Goal: Task Accomplishment & Management: Manage account settings

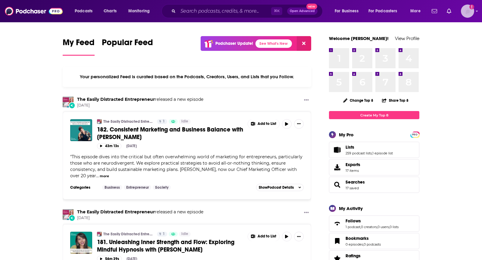
click at [474, 13] on div "Logged in as TeemsPR" at bounding box center [467, 11] width 13 height 13
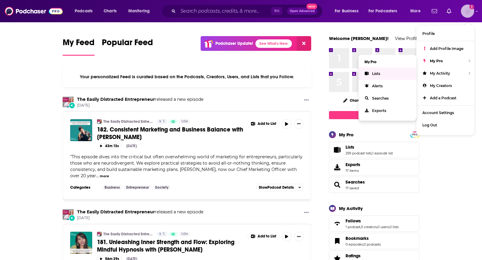
click at [381, 75] on link "Lists" at bounding box center [388, 74] width 58 height 12
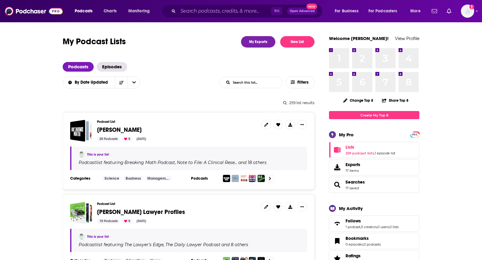
click at [96, 128] on div "Podcast List David AI 20 Podcasts 0 Sep 26, 2025" at bounding box center [188, 131] width 237 height 22
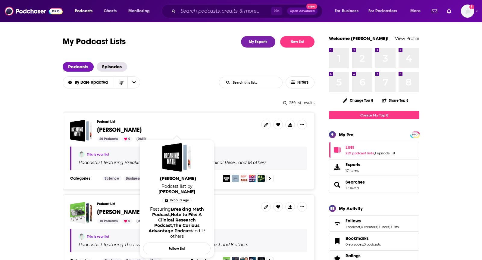
click at [103, 129] on span "[PERSON_NAME]" at bounding box center [119, 130] width 45 height 8
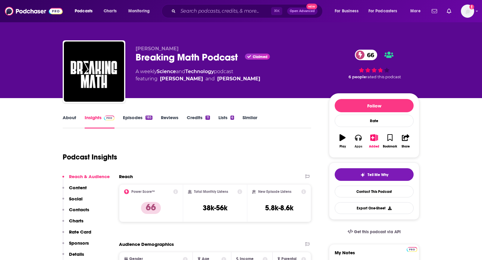
click at [357, 135] on icon "button" at bounding box center [358, 138] width 7 height 6
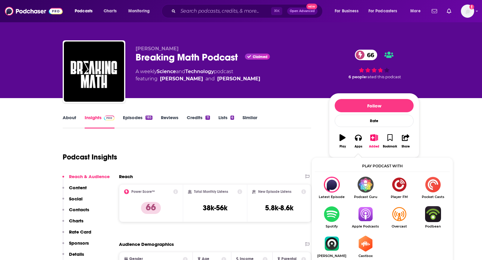
click at [367, 215] on img "Show Listen On dropdown" at bounding box center [366, 215] width 34 height 16
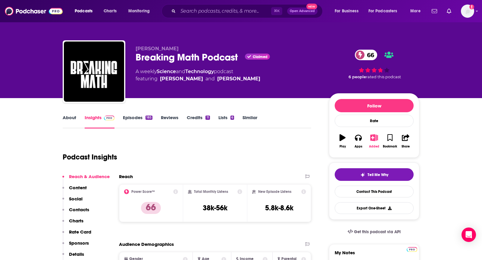
click at [376, 134] on icon "button" at bounding box center [375, 137] width 8 height 7
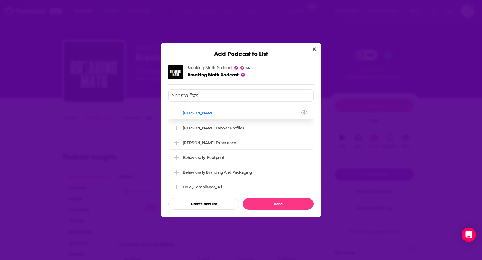
click at [191, 112] on div "David AI" at bounding box center [201, 113] width 36 height 5
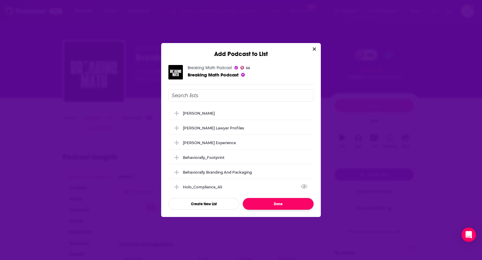
click at [270, 206] on button "Done" at bounding box center [278, 204] width 71 height 12
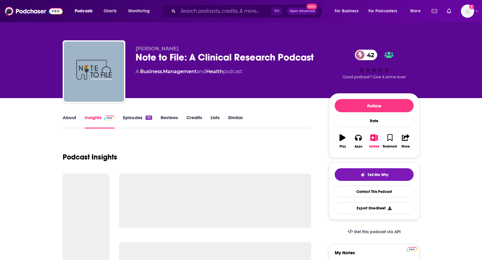
click at [75, 121] on link "About" at bounding box center [70, 122] width 14 height 14
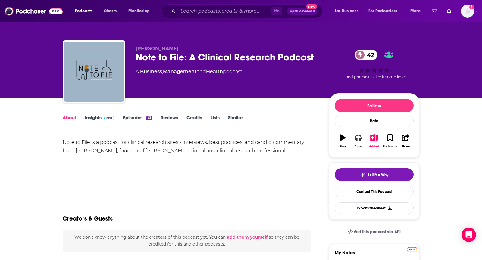
click at [358, 145] on div "Apps" at bounding box center [359, 147] width 8 height 4
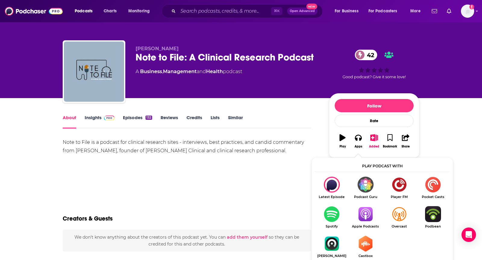
click at [369, 218] on img "Show Listen On dropdown" at bounding box center [366, 215] width 34 height 16
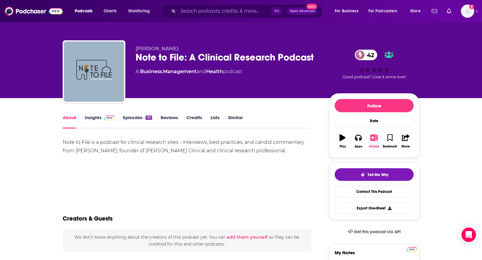
click at [375, 138] on icon "button" at bounding box center [375, 137] width 8 height 7
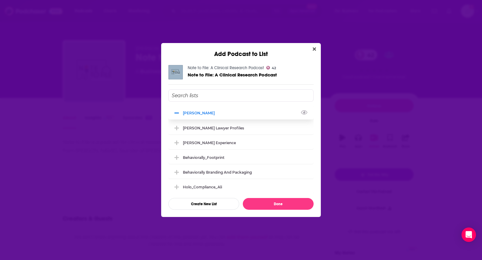
click at [188, 110] on div "[PERSON_NAME]" at bounding box center [241, 112] width 145 height 13
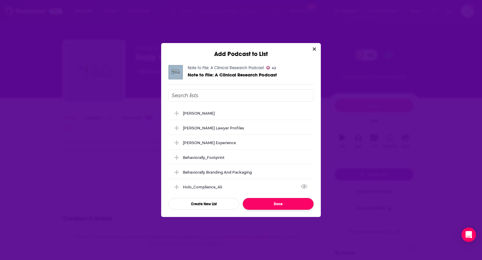
click at [275, 206] on button "Done" at bounding box center [278, 204] width 71 height 12
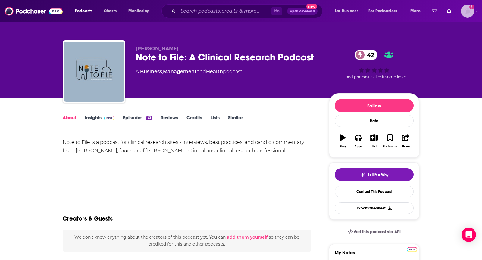
click at [464, 7] on img "Logged in as TeemsPR" at bounding box center [467, 11] width 13 height 13
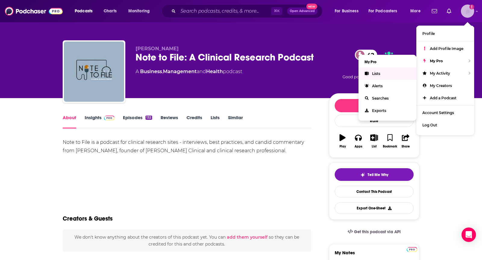
click at [382, 75] on link "Lists" at bounding box center [388, 74] width 58 height 12
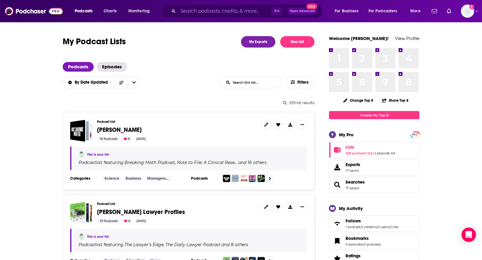
click at [106, 133] on span "[PERSON_NAME]" at bounding box center [119, 130] width 45 height 8
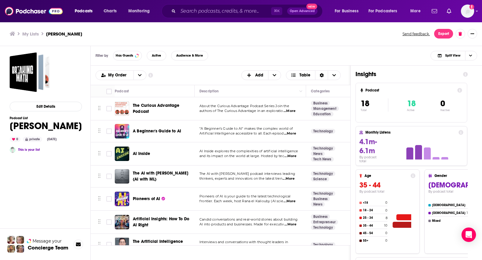
click at [202, 74] on div "My Order Customize Your List Order Select the “My Order” sort and remove all fi…" at bounding box center [221, 76] width 250 height 10
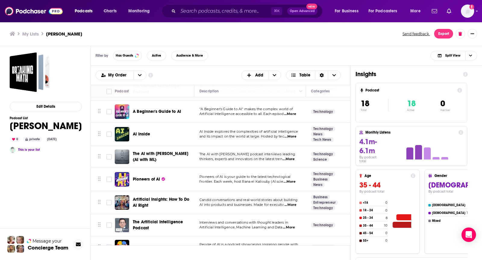
scroll to position [22, 0]
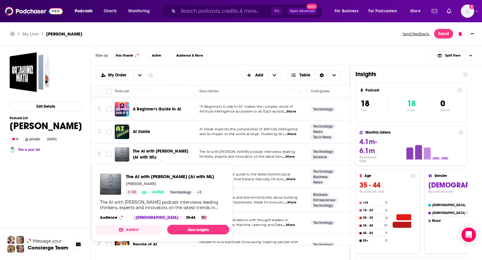
click at [225, 36] on ul "My Lists David AI" at bounding box center [203, 34] width 386 height 6
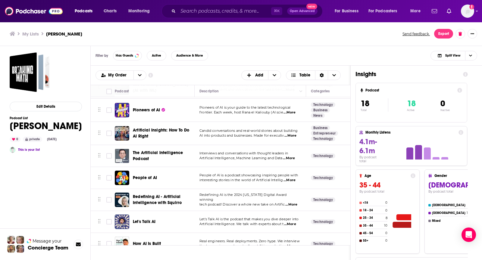
scroll to position [90, 0]
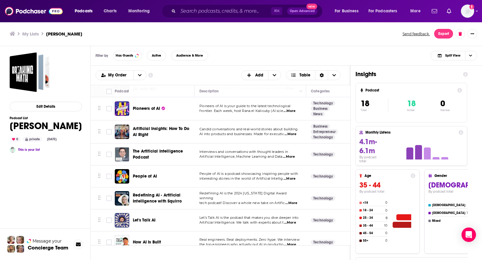
click at [226, 77] on div "My Order Customize Your List Order Select the “My Order” sort and remove all fi…" at bounding box center [221, 76] width 250 height 10
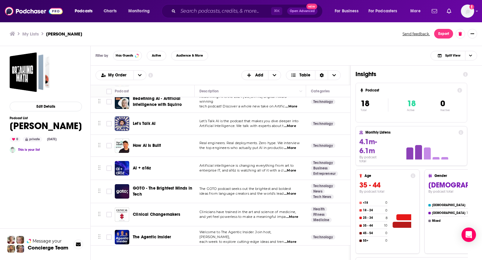
scroll to position [182, 0]
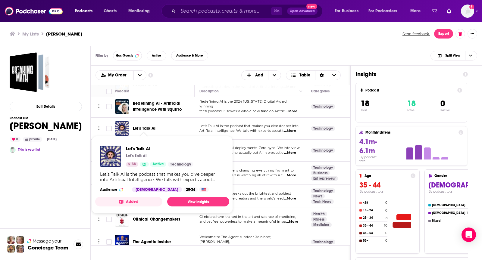
click at [255, 59] on div "Filter by Has Guests Active Audience & More Split View" at bounding box center [287, 56] width 392 height 20
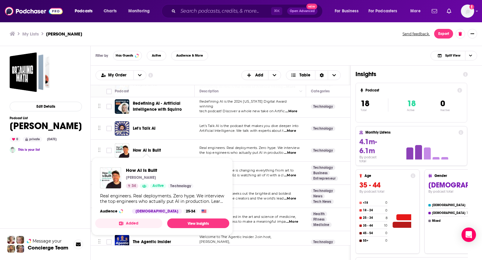
click at [252, 40] on div "My Lists David AI Send feedback. Export" at bounding box center [241, 34] width 482 height 24
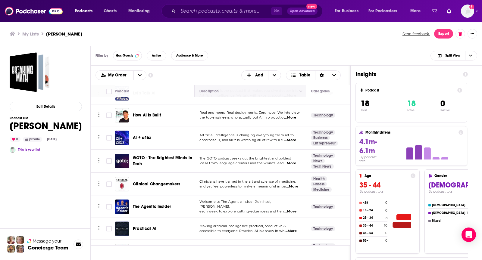
scroll to position [220, 0]
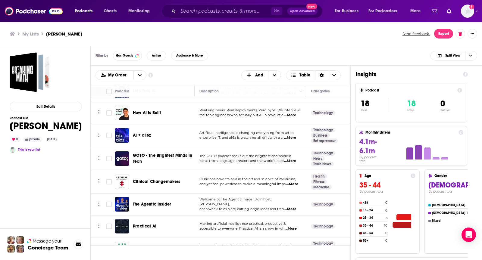
click at [216, 65] on div "Filter by Has Guests Active Audience & More Split View" at bounding box center [287, 56] width 392 height 20
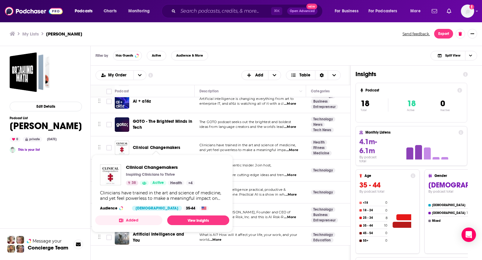
click at [226, 63] on div "Filter by Has Guests Active Audience & More Split View" at bounding box center [287, 56] width 392 height 20
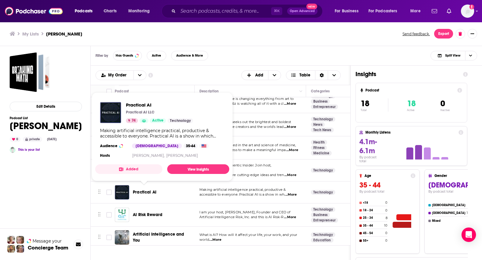
click at [215, 41] on div "My Lists David AI Send feedback. Export" at bounding box center [241, 34] width 482 height 24
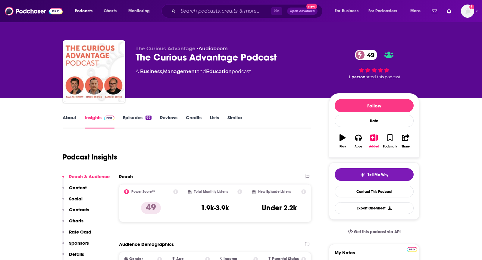
click at [66, 119] on link "About" at bounding box center [70, 122] width 14 height 14
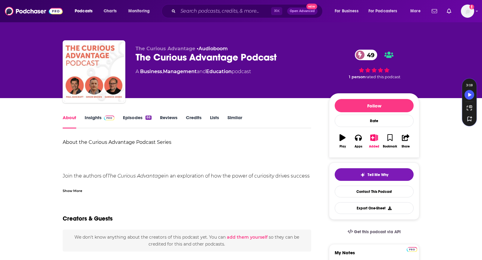
click at [74, 189] on div "Show More" at bounding box center [73, 191] width 20 height 6
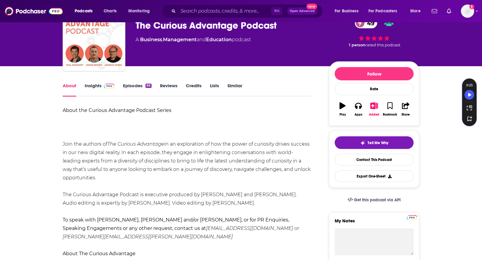
scroll to position [33, 0]
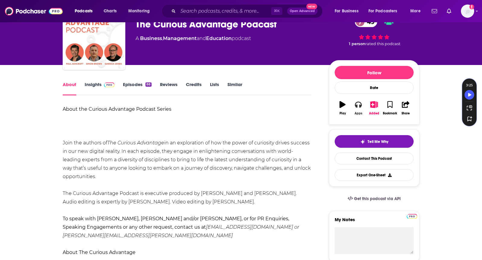
click at [360, 103] on icon "button" at bounding box center [358, 104] width 7 height 7
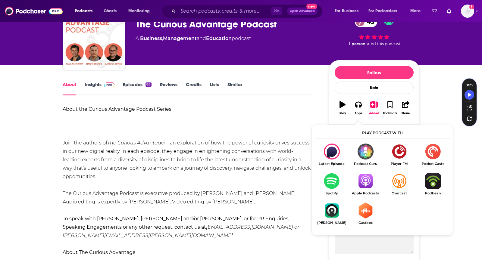
click at [368, 178] on img "Show Listen On dropdown" at bounding box center [366, 181] width 34 height 16
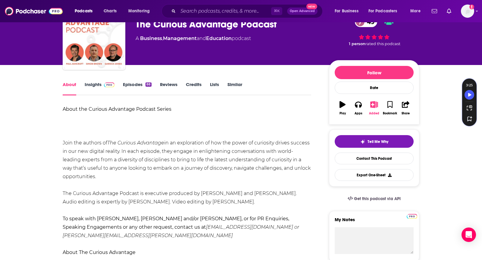
click at [371, 104] on icon "button" at bounding box center [375, 104] width 8 height 7
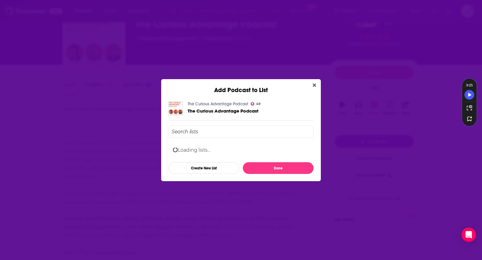
scroll to position [0, 0]
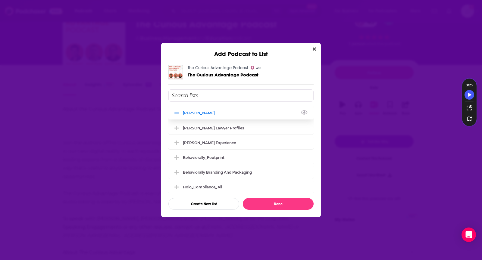
click at [185, 112] on div "David AI" at bounding box center [201, 113] width 36 height 5
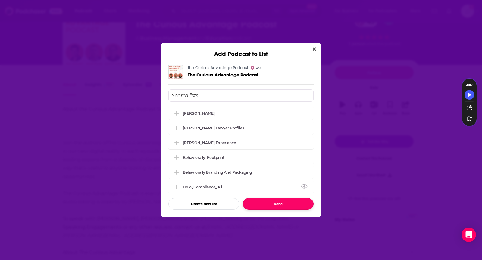
click at [270, 206] on button "Done" at bounding box center [278, 204] width 71 height 12
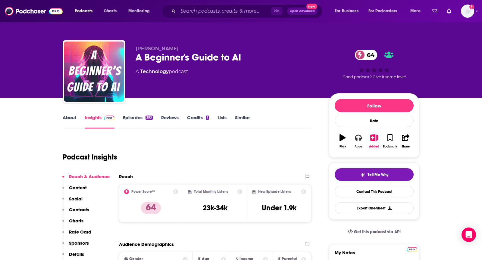
click at [362, 140] on button "Apps" at bounding box center [359, 142] width 16 height 22
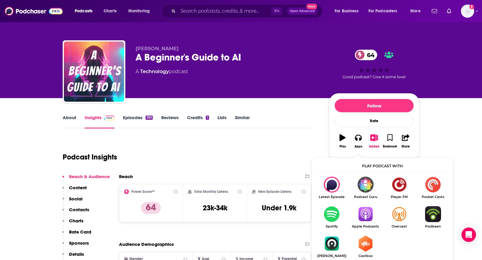
click at [371, 213] on img "Show Listen On dropdown" at bounding box center [366, 215] width 34 height 16
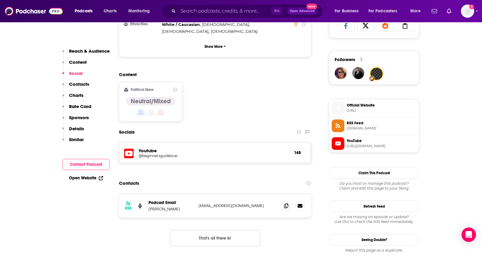
scroll to position [417, 0]
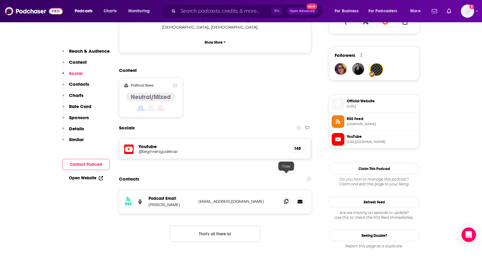
click at [283, 197] on span at bounding box center [286, 201] width 9 height 9
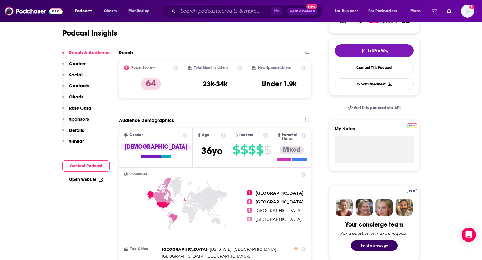
scroll to position [0, 0]
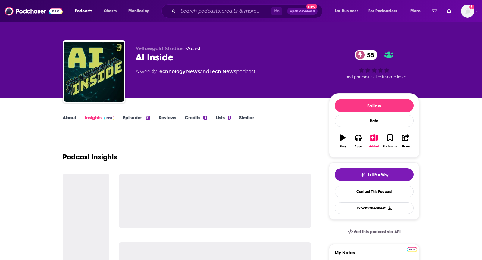
click at [69, 125] on link "About" at bounding box center [70, 122] width 14 height 14
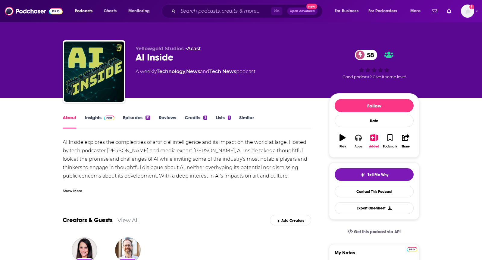
click at [361, 135] on icon "button" at bounding box center [358, 138] width 7 height 6
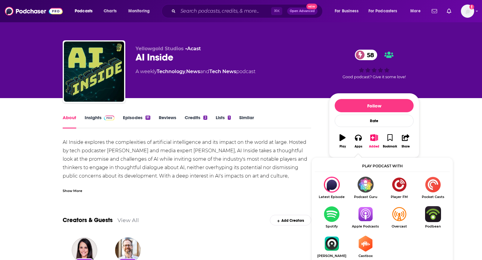
click at [361, 210] on img "Show Listen On dropdown" at bounding box center [366, 215] width 34 height 16
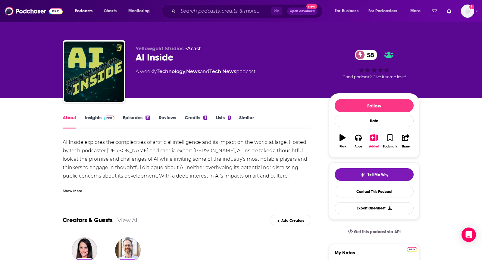
click at [93, 119] on link "Insights" at bounding box center [100, 122] width 30 height 14
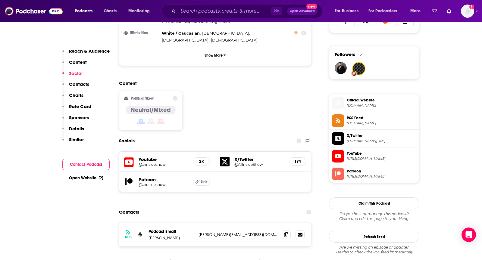
scroll to position [418, 0]
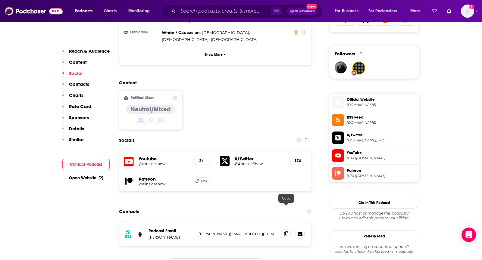
click at [282, 230] on span at bounding box center [286, 234] width 9 height 9
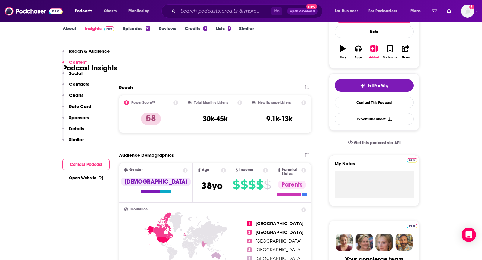
scroll to position [0, 0]
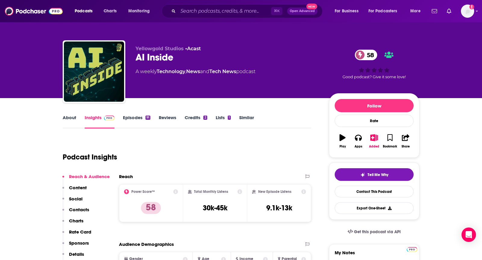
click at [69, 124] on link "About" at bounding box center [70, 122] width 14 height 14
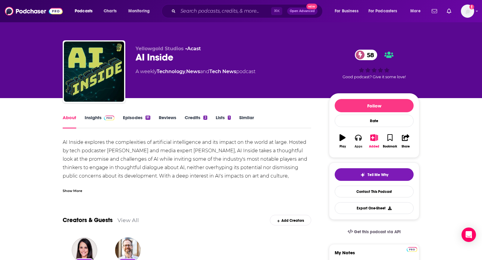
click at [360, 139] on icon "button" at bounding box center [358, 138] width 7 height 6
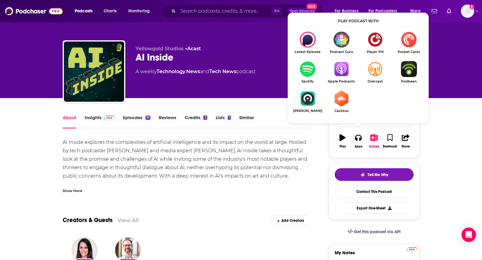
click at [343, 71] on img "Show Listen On dropdown" at bounding box center [342, 69] width 34 height 16
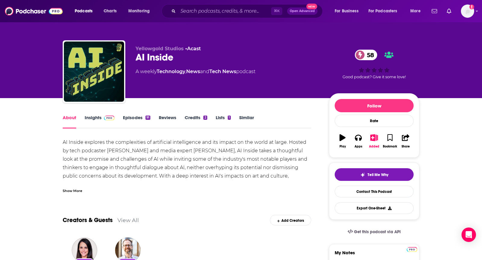
click at [98, 121] on link "Insights" at bounding box center [100, 122] width 30 height 14
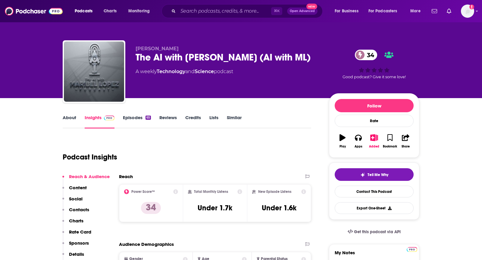
click at [67, 115] on link "About" at bounding box center [70, 122] width 14 height 14
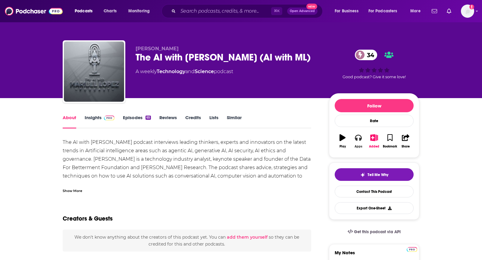
click at [358, 139] on icon "button" at bounding box center [358, 138] width 7 height 6
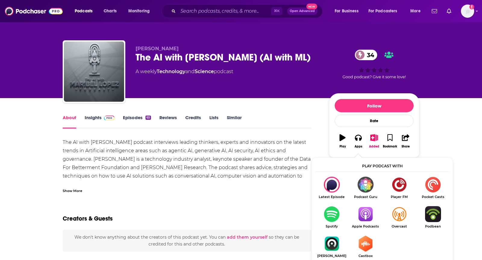
click at [366, 211] on img "Show Listen On dropdown" at bounding box center [366, 215] width 34 height 16
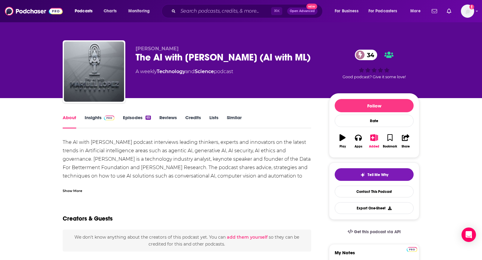
click at [95, 119] on link "Insights" at bounding box center [100, 122] width 30 height 14
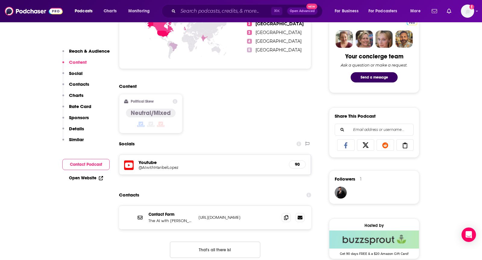
scroll to position [337, 0]
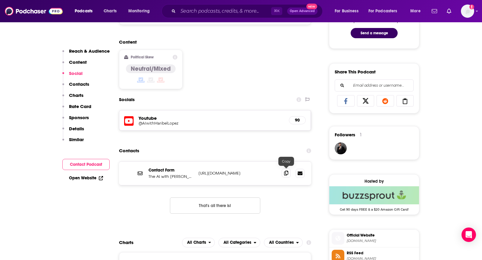
click at [286, 173] on icon at bounding box center [286, 173] width 4 height 5
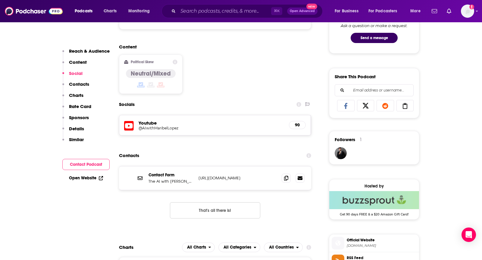
scroll to position [352, 0]
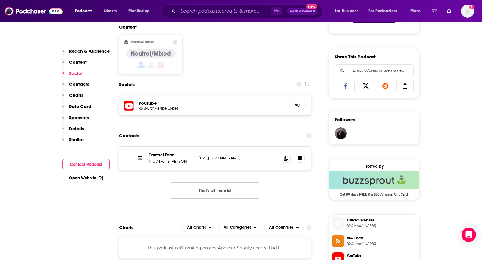
click at [146, 103] on h5 "Youtube" at bounding box center [212, 103] width 146 height 6
click at [127, 109] on icon at bounding box center [129, 106] width 10 height 10
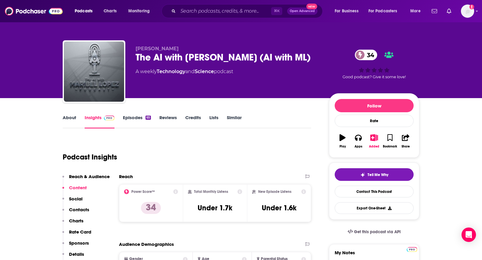
click at [66, 119] on link "About" at bounding box center [70, 122] width 14 height 14
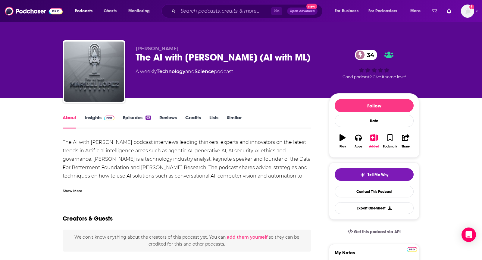
click at [71, 188] on div "Show More" at bounding box center [73, 191] width 20 height 6
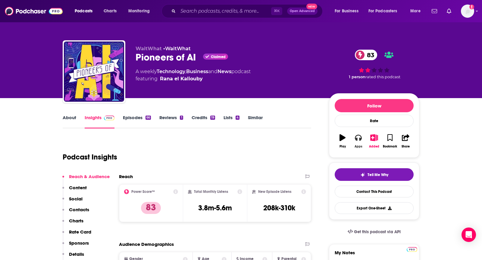
click at [358, 148] on div "Apps" at bounding box center [359, 147] width 8 height 4
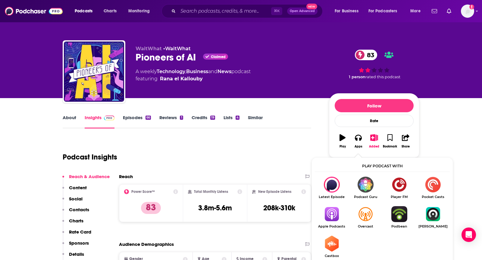
click at [331, 215] on img "Show Listen On dropdown" at bounding box center [332, 215] width 34 height 16
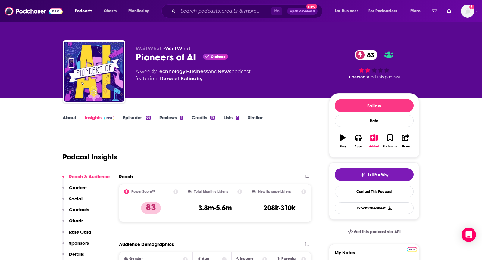
click at [71, 117] on link "About" at bounding box center [70, 122] width 14 height 14
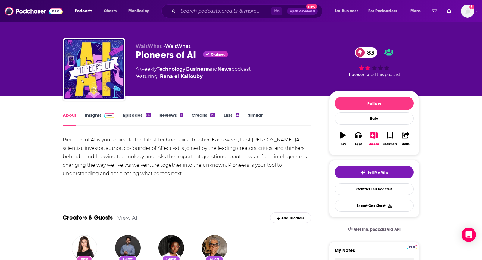
scroll to position [3, 0]
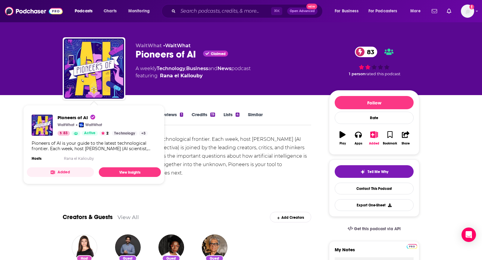
click at [107, 110] on div "Pioneers of AI WaitWhat WaitWhat 83 Active 2 Technology + 3 Pioneers of AI is y…" at bounding box center [94, 139] width 134 height 58
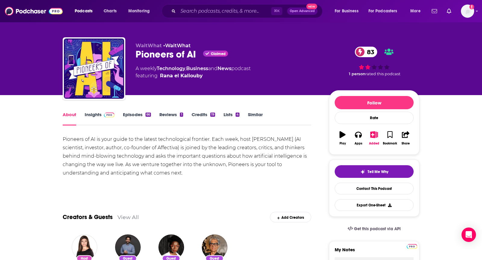
click at [94, 117] on link "Insights" at bounding box center [100, 119] width 30 height 14
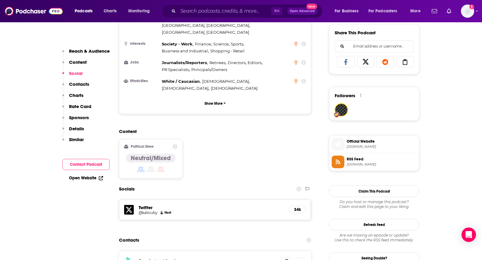
scroll to position [416, 0]
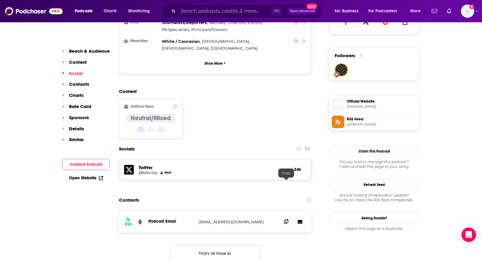
click at [287, 219] on icon at bounding box center [286, 221] width 4 height 5
click at [142, 171] on h5 "@kaliouby" at bounding box center [148, 173] width 19 height 5
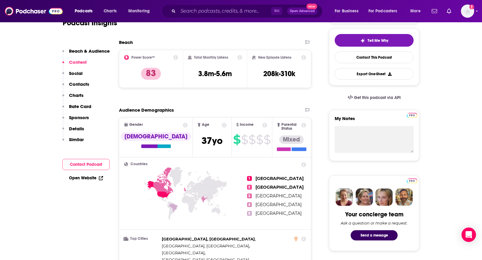
scroll to position [4, 0]
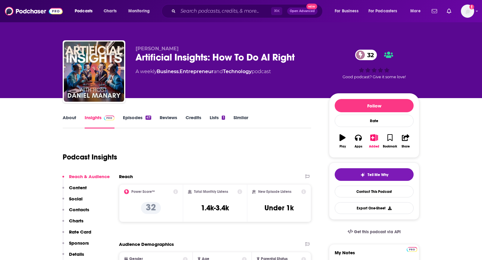
click at [70, 118] on link "About" at bounding box center [70, 122] width 14 height 14
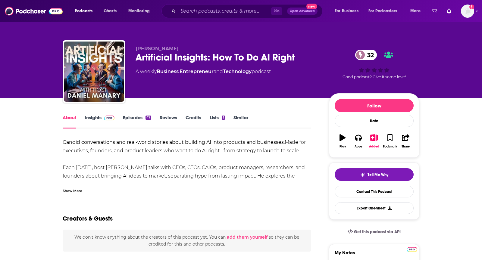
click at [72, 186] on div "Show More" at bounding box center [187, 189] width 249 height 10
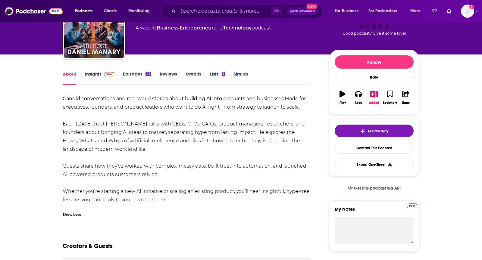
scroll to position [47, 0]
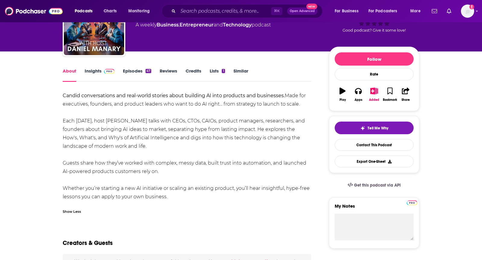
click at [105, 72] on img at bounding box center [109, 71] width 11 height 5
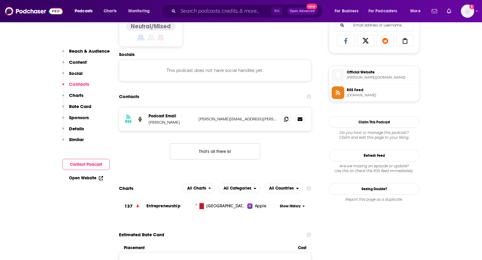
scroll to position [399, 0]
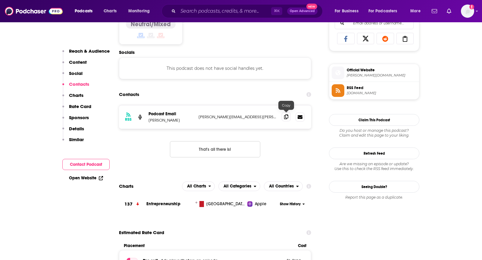
click at [287, 116] on icon at bounding box center [286, 117] width 4 height 5
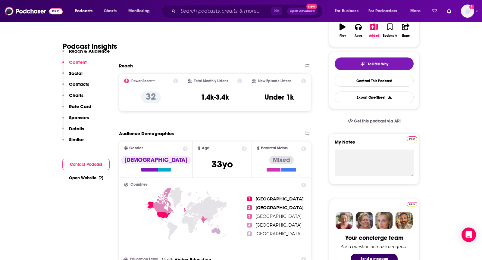
scroll to position [0, 0]
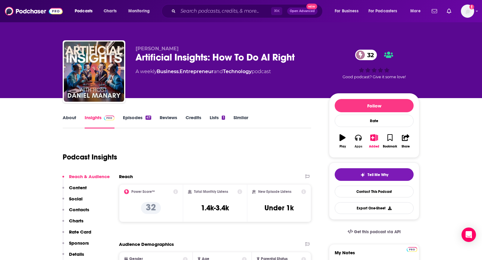
click at [355, 142] on button "Apps" at bounding box center [359, 142] width 16 height 22
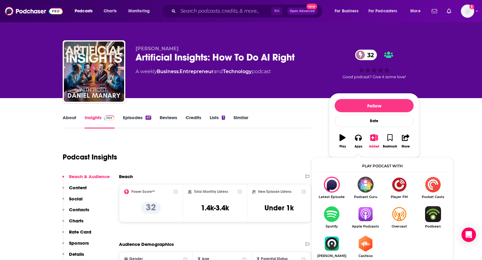
click at [369, 226] on span "Apple Podcasts" at bounding box center [366, 227] width 34 height 4
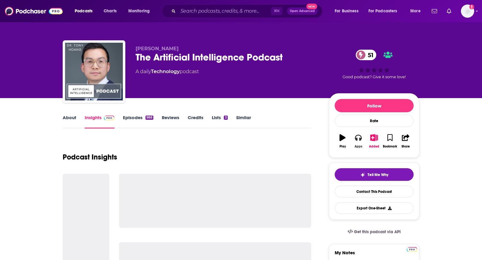
click at [358, 136] on icon "button" at bounding box center [358, 137] width 7 height 7
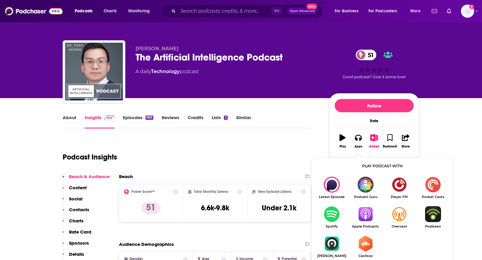
click at [370, 216] on img "Show Listen On dropdown" at bounding box center [366, 215] width 34 height 16
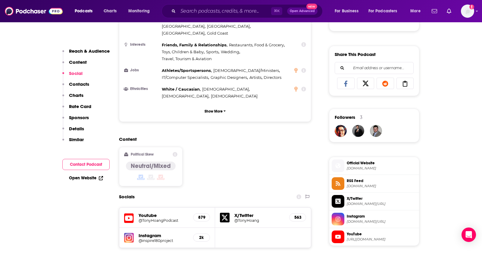
scroll to position [433, 0]
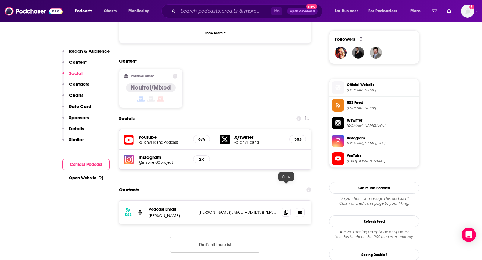
click at [284, 208] on span at bounding box center [286, 212] width 9 height 9
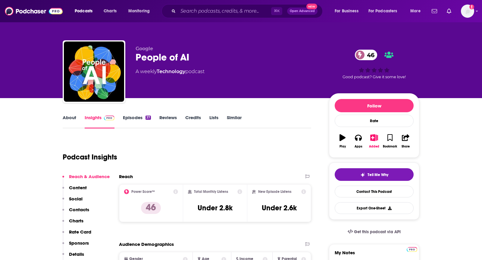
click at [65, 122] on link "About" at bounding box center [70, 122] width 14 height 14
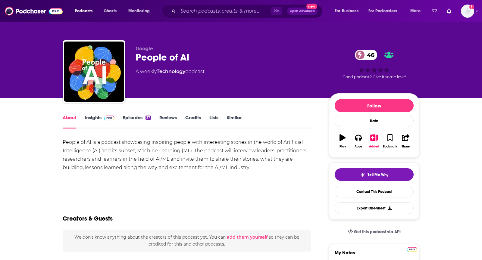
click at [96, 124] on link "Insights" at bounding box center [100, 122] width 30 height 14
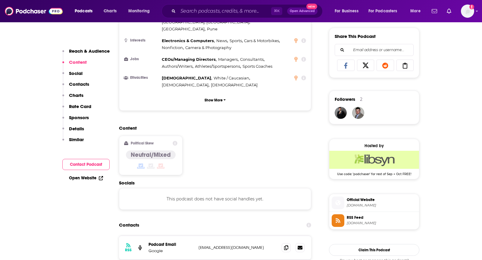
scroll to position [396, 0]
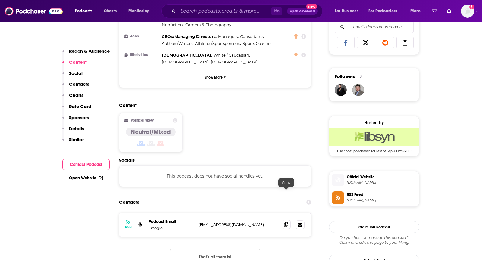
click at [285, 222] on icon at bounding box center [286, 224] width 4 height 5
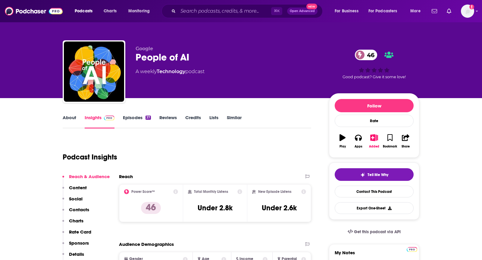
click at [71, 116] on link "About" at bounding box center [70, 122] width 14 height 14
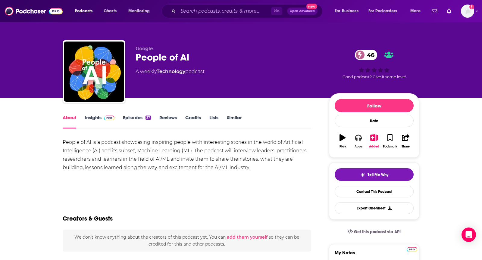
click at [355, 140] on button "Apps" at bounding box center [359, 142] width 16 height 22
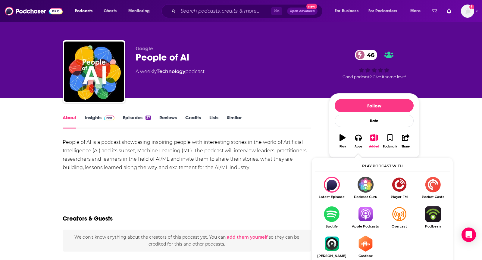
click at [362, 213] on img "Show Listen On dropdown" at bounding box center [366, 215] width 34 height 16
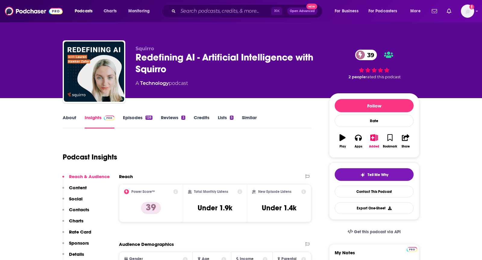
click at [67, 125] on link "About" at bounding box center [70, 122] width 14 height 14
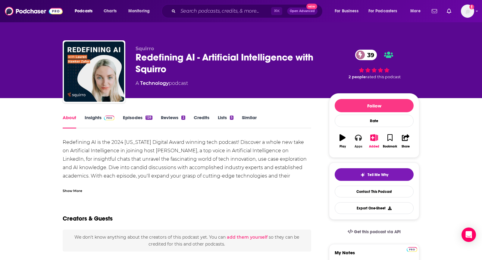
click at [351, 137] on button "Apps" at bounding box center [359, 142] width 16 height 22
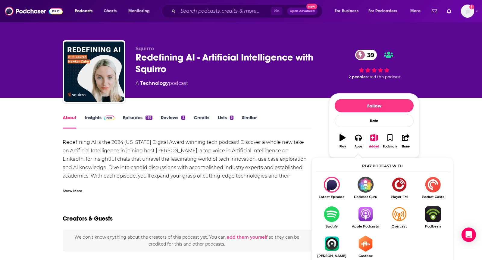
click at [361, 220] on img "Show Listen On dropdown" at bounding box center [366, 215] width 34 height 16
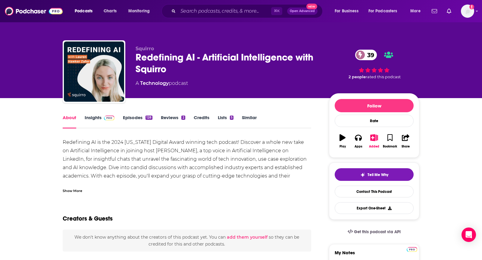
click at [89, 122] on link "Insights" at bounding box center [100, 122] width 30 height 14
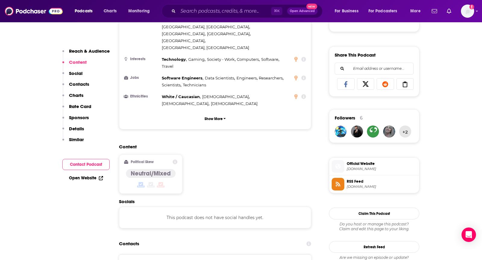
scroll to position [356, 0]
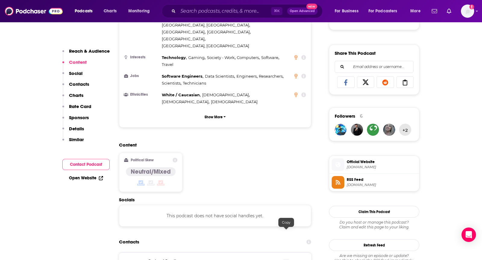
click at [286, 260] on icon at bounding box center [286, 264] width 4 height 5
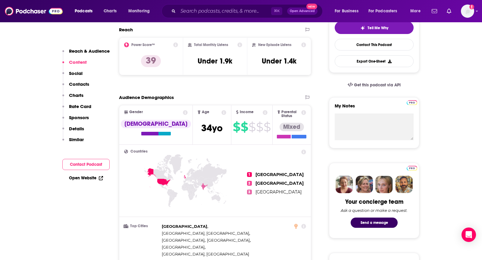
scroll to position [0, 0]
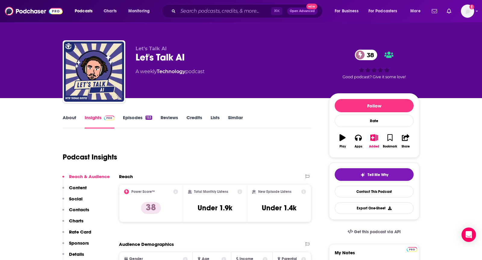
click at [364, 131] on div "Apps" at bounding box center [359, 142] width 16 height 22
click at [360, 138] on icon "button" at bounding box center [358, 138] width 7 height 6
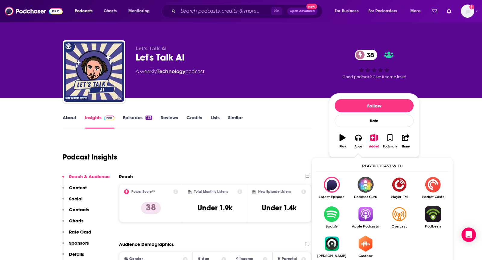
click at [361, 208] on img "Show Listen On dropdown" at bounding box center [366, 215] width 34 height 16
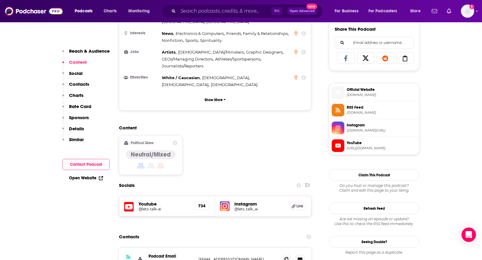
scroll to position [385, 0]
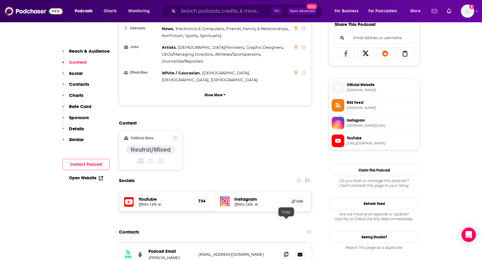
click at [283, 250] on span at bounding box center [286, 254] width 9 height 9
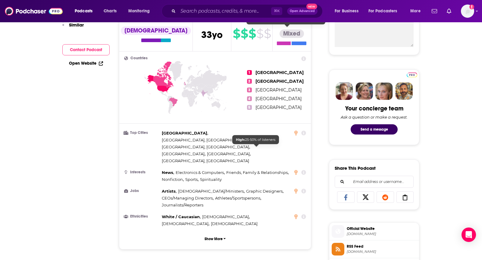
scroll to position [0, 0]
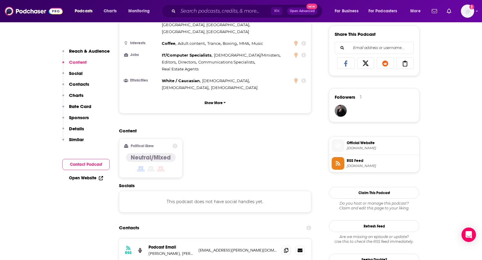
scroll to position [375, 0]
click at [288, 248] on icon at bounding box center [286, 250] width 4 height 5
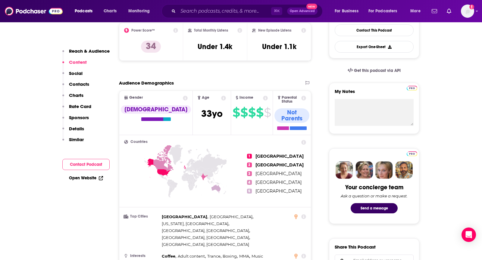
scroll to position [0, 0]
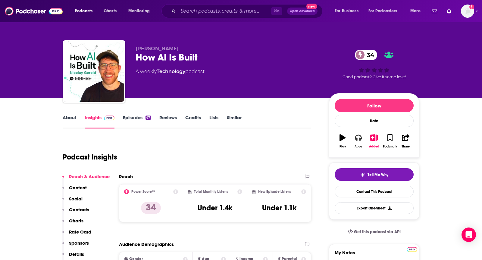
click at [355, 137] on button "Apps" at bounding box center [359, 142] width 16 height 22
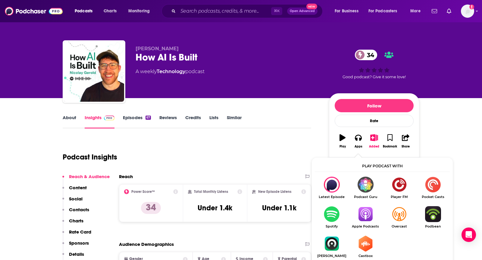
click at [366, 204] on ul "Latest Episode Podcast Guru Player FM Pocket Casts Spotify Apple Podcasts Overc…" at bounding box center [382, 221] width 135 height 89
click at [366, 208] on img "Show Listen On dropdown" at bounding box center [366, 215] width 34 height 16
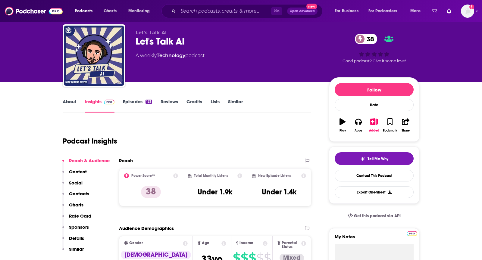
scroll to position [23, 0]
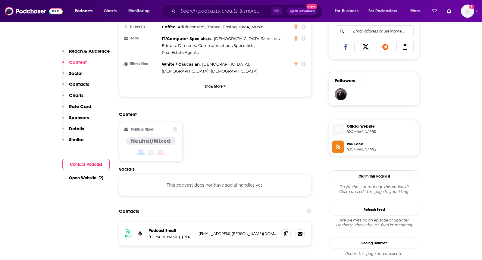
scroll to position [406, 0]
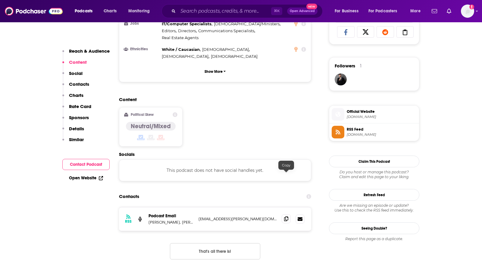
click at [286, 217] on icon at bounding box center [286, 219] width 4 height 5
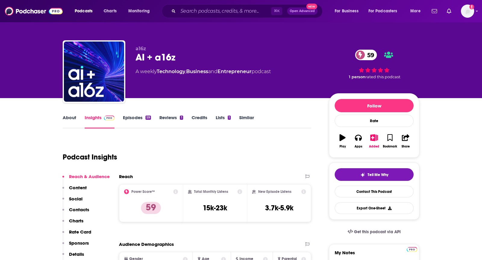
click at [72, 127] on link "About" at bounding box center [70, 122] width 14 height 14
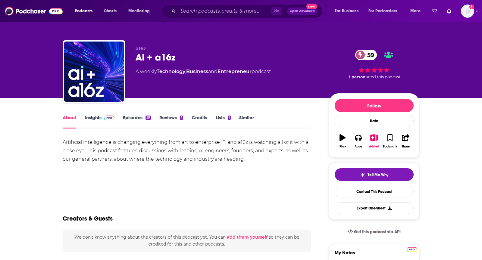
click at [94, 124] on link "Insights" at bounding box center [100, 122] width 30 height 14
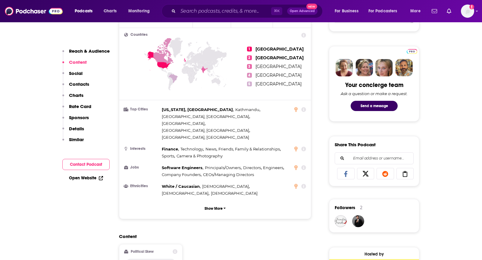
scroll to position [419, 0]
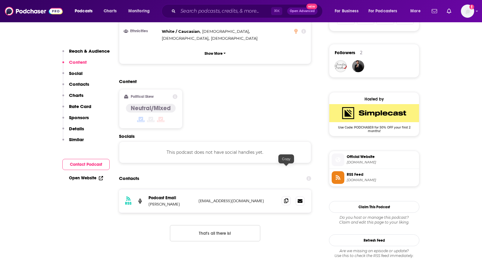
click at [284, 199] on icon at bounding box center [286, 201] width 4 height 5
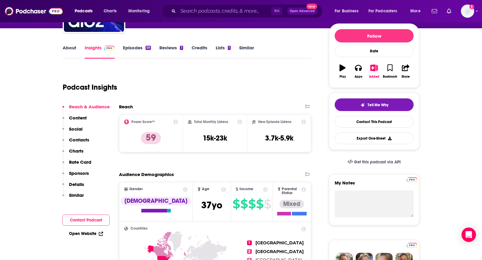
scroll to position [5, 0]
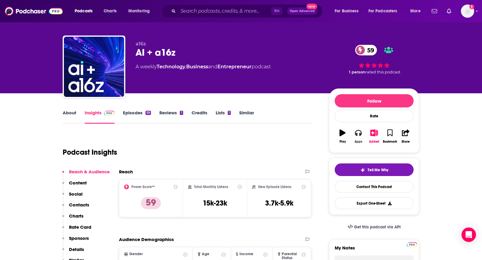
click at [357, 130] on icon "button" at bounding box center [358, 133] width 7 height 7
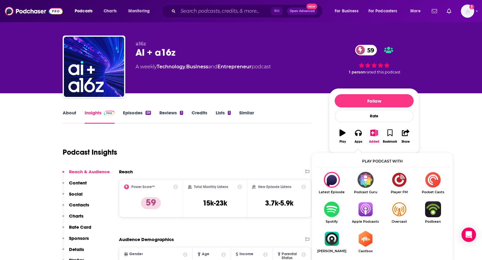
click at [368, 213] on img "Show Listen On dropdown" at bounding box center [366, 210] width 34 height 16
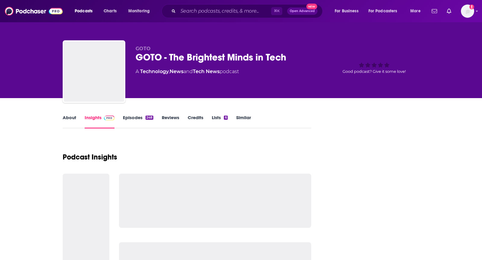
click at [66, 117] on link "About" at bounding box center [70, 122] width 14 height 14
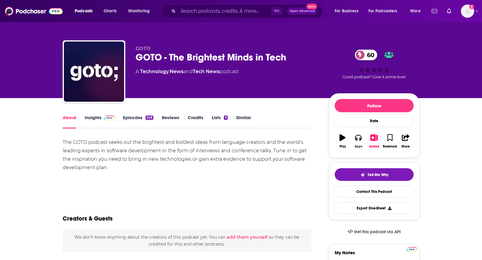
click at [355, 134] on icon "button" at bounding box center [358, 137] width 7 height 7
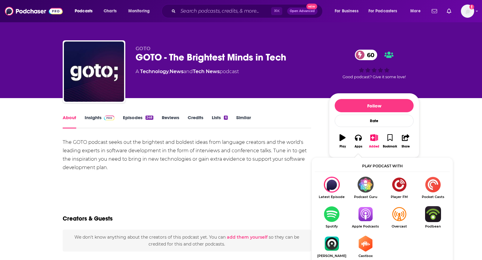
click at [364, 210] on img "Show Listen On dropdown" at bounding box center [366, 215] width 34 height 16
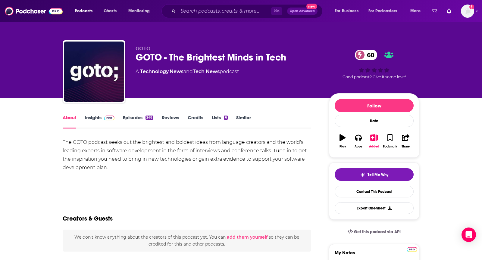
click at [95, 114] on div "About Insights Episodes 248 Reviews Credits Lists 6 Similar" at bounding box center [187, 121] width 249 height 15
click at [98, 118] on link "Insights" at bounding box center [100, 122] width 30 height 14
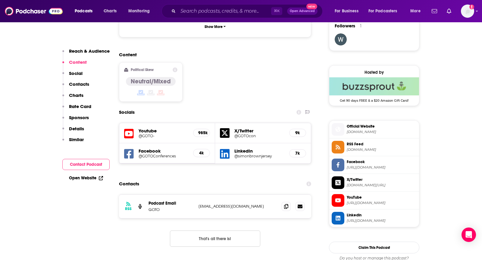
scroll to position [452, 0]
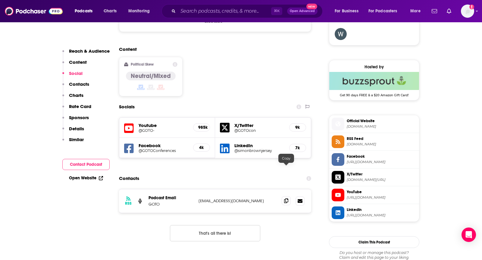
click at [285, 199] on icon at bounding box center [286, 201] width 4 height 5
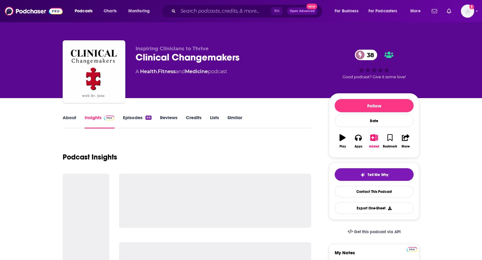
click at [71, 120] on link "About" at bounding box center [70, 122] width 14 height 14
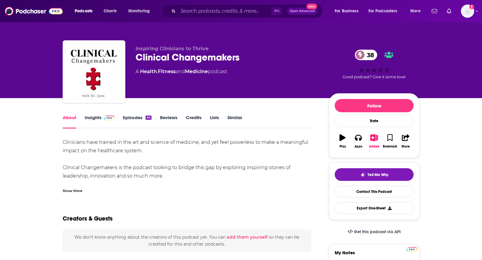
click at [77, 193] on div "Show More" at bounding box center [73, 191] width 20 height 6
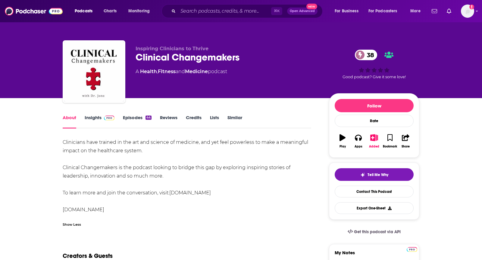
click at [96, 117] on link "Insights" at bounding box center [100, 122] width 30 height 14
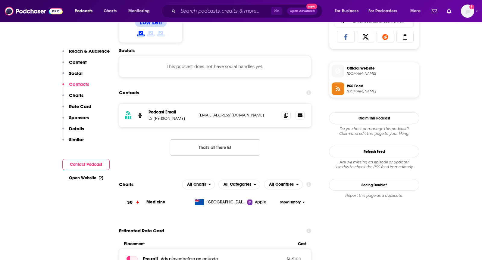
scroll to position [427, 0]
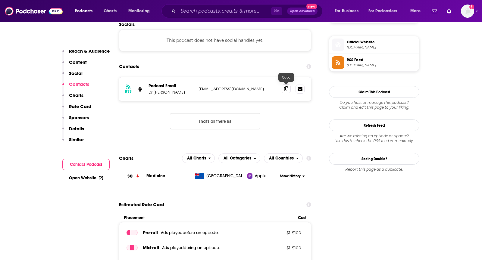
click at [286, 89] on icon at bounding box center [286, 89] width 4 height 5
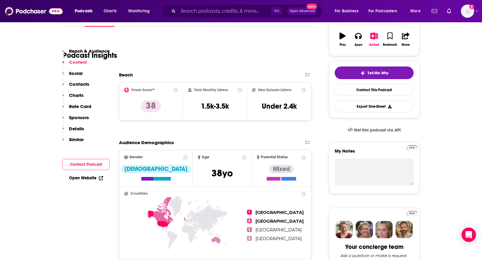
scroll to position [0, 0]
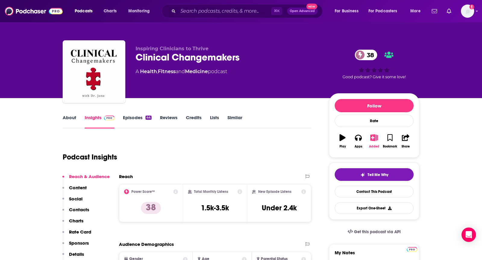
click at [380, 134] on button "Added" at bounding box center [375, 142] width 16 height 22
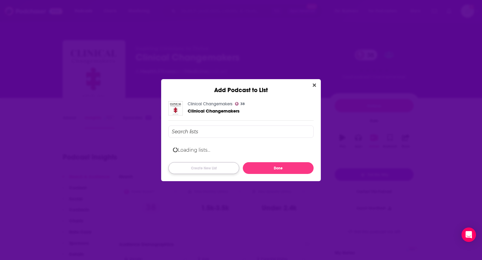
click at [221, 168] on button "Create New List" at bounding box center [204, 168] width 71 height 12
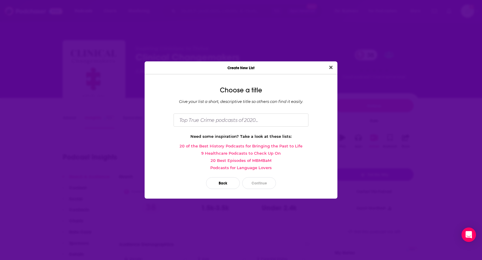
click at [220, 129] on div "Choose a title Give your list a short, descriptive title so others can find it …" at bounding box center [241, 138] width 193 height 119
click at [216, 121] on input "Dialog" at bounding box center [241, 120] width 135 height 13
type input "Dr. Kehr-September/October"
click at [259, 182] on button "Continue" at bounding box center [259, 184] width 34 height 12
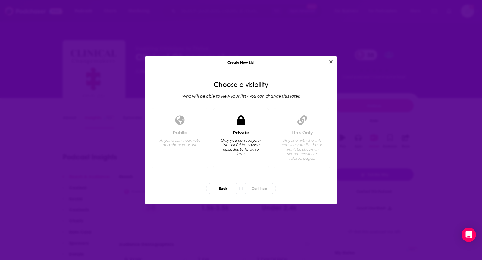
click at [249, 153] on div "Only you can see your list. Useful for saving episodes to listen to later." at bounding box center [240, 147] width 41 height 18
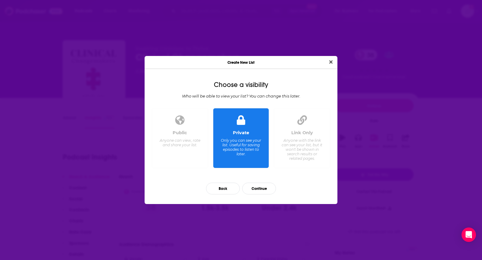
click at [265, 196] on div "Back Continue" at bounding box center [241, 188] width 183 height 21
click at [263, 191] on button "Continue" at bounding box center [259, 189] width 34 height 12
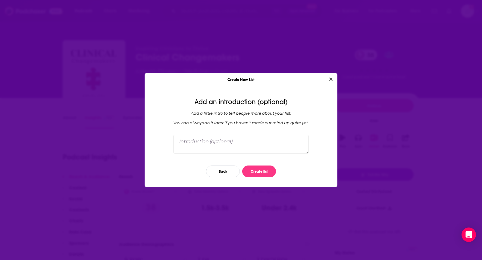
click at [257, 164] on div "Back Create list" at bounding box center [241, 171] width 183 height 21
click at [257, 173] on button "Create list" at bounding box center [259, 172] width 34 height 12
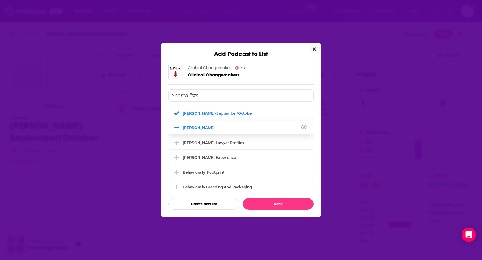
click at [178, 128] on icon "Add Podcast To List" at bounding box center [177, 128] width 5 height 1
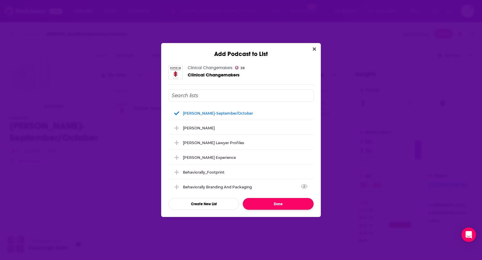
click at [275, 207] on button "Done" at bounding box center [278, 204] width 71 height 12
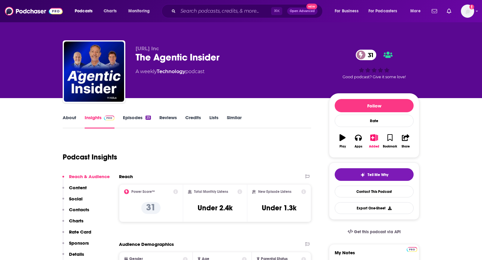
click at [68, 121] on link "About" at bounding box center [70, 122] width 14 height 14
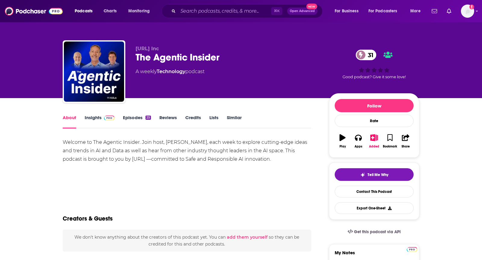
click at [101, 120] on link "Insights" at bounding box center [100, 122] width 30 height 14
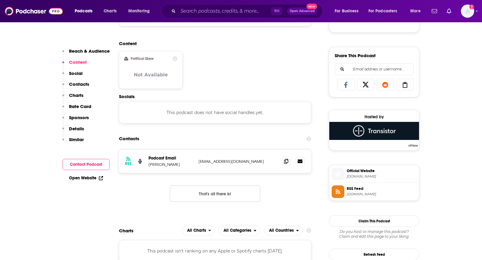
scroll to position [357, 0]
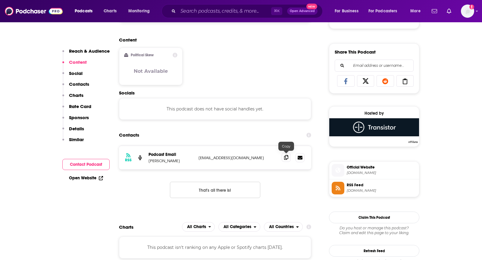
click at [285, 156] on icon at bounding box center [286, 157] width 4 height 5
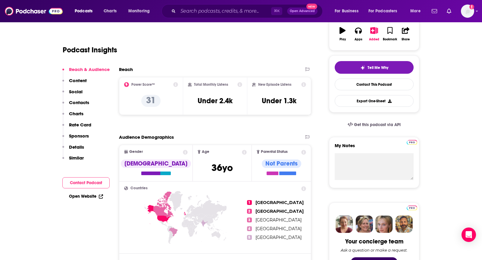
scroll to position [0, 0]
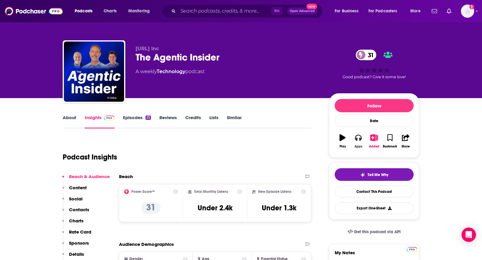
click at [359, 139] on icon "button" at bounding box center [358, 137] width 7 height 7
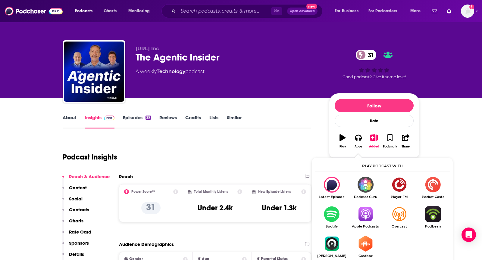
click at [365, 219] on img "Show Listen On dropdown" at bounding box center [366, 215] width 34 height 16
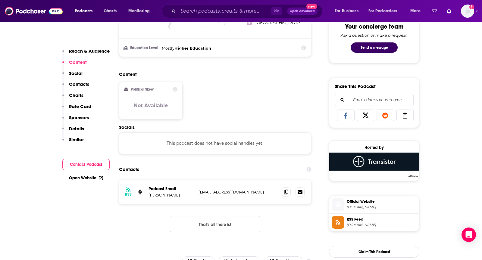
scroll to position [326, 0]
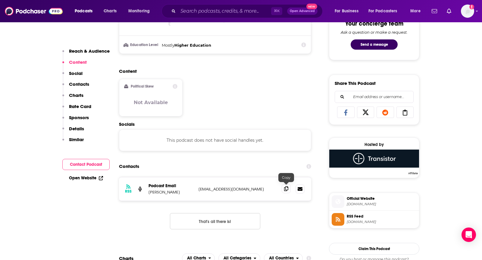
click at [283, 188] on span at bounding box center [286, 189] width 9 height 9
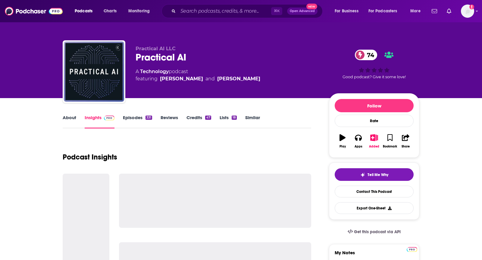
click at [70, 121] on link "About" at bounding box center [70, 122] width 14 height 14
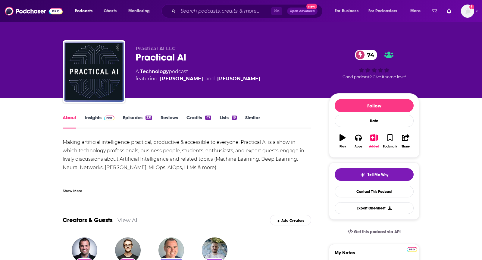
click at [103, 123] on link "Insights" at bounding box center [100, 122] width 30 height 14
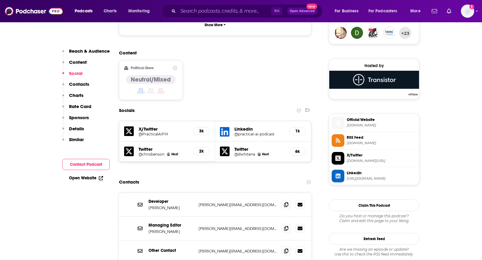
scroll to position [453, 0]
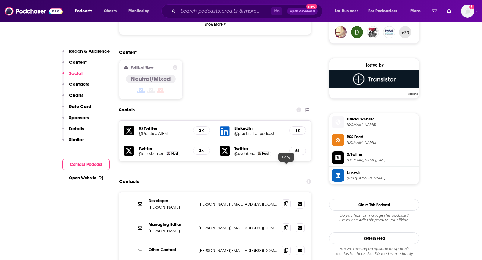
click at [285, 202] on icon at bounding box center [286, 204] width 4 height 5
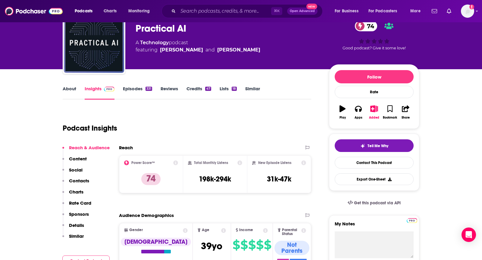
scroll to position [0, 0]
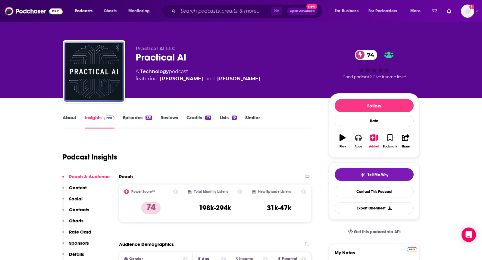
click at [363, 142] on button "Apps" at bounding box center [359, 142] width 16 height 22
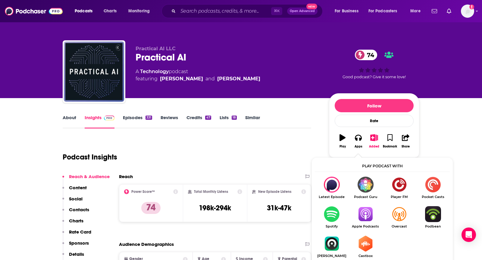
click at [368, 222] on img "Show Listen On dropdown" at bounding box center [366, 215] width 34 height 16
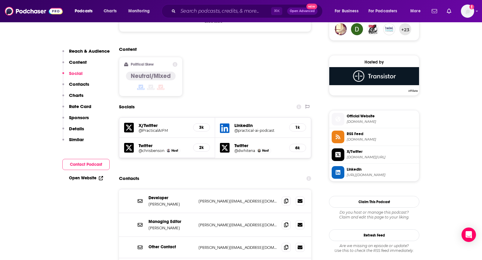
scroll to position [459, 0]
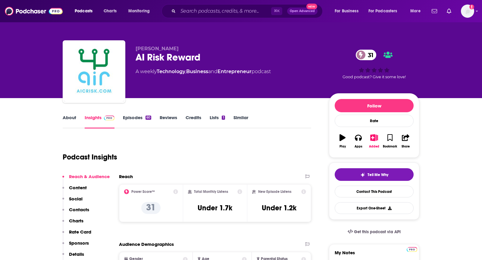
click at [70, 122] on link "About" at bounding box center [70, 122] width 14 height 14
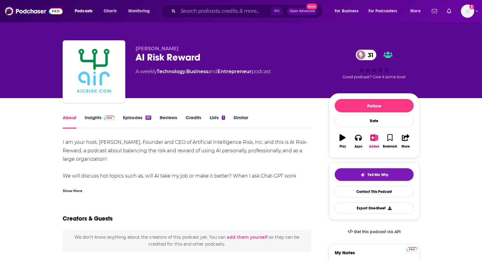
click at [70, 192] on div "Show More" at bounding box center [73, 191] width 20 height 6
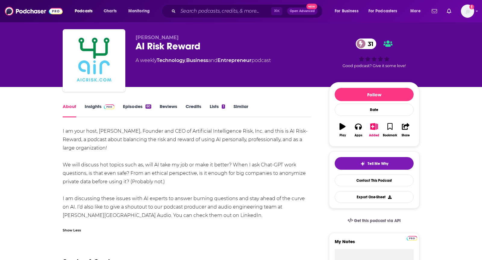
scroll to position [11, 0]
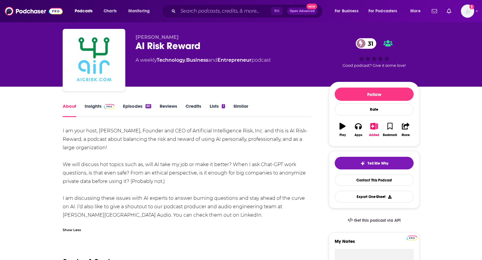
click at [97, 106] on link "Insights" at bounding box center [100, 110] width 30 height 14
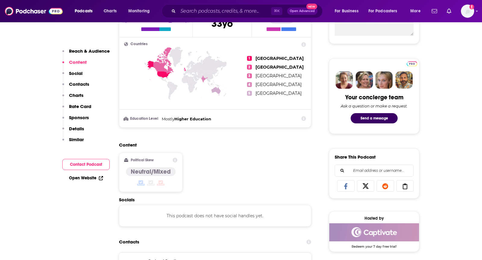
scroll to position [378, 0]
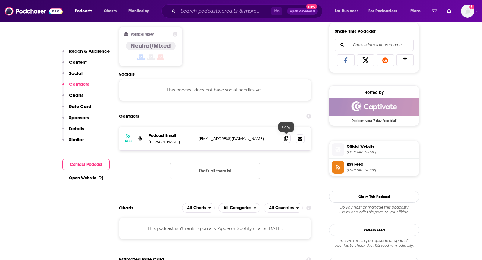
click at [284, 137] on span at bounding box center [286, 138] width 9 height 9
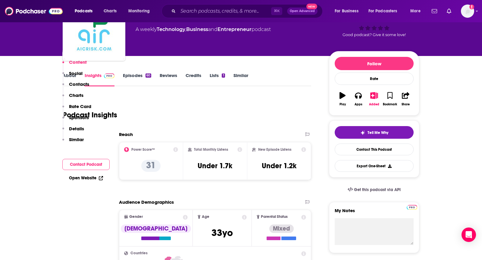
scroll to position [0, 0]
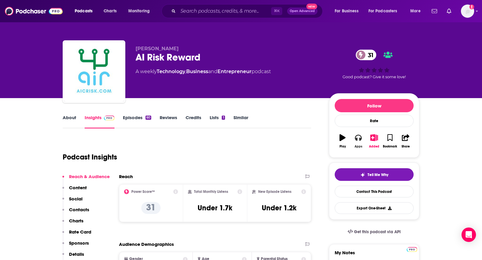
click at [360, 140] on button "Apps" at bounding box center [359, 142] width 16 height 22
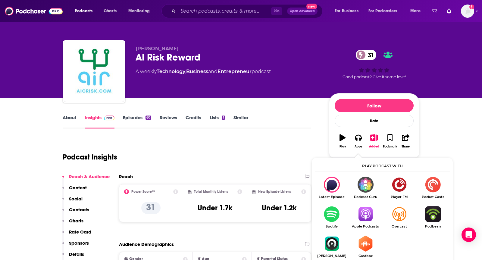
click at [364, 222] on link "Apple Podcasts" at bounding box center [366, 218] width 34 height 22
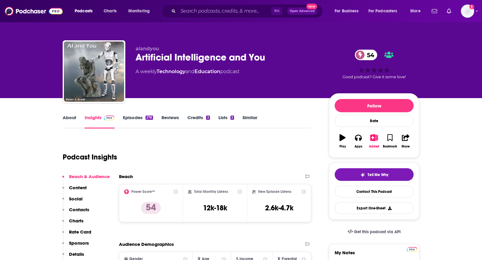
click at [69, 118] on link "About" at bounding box center [70, 122] width 14 height 14
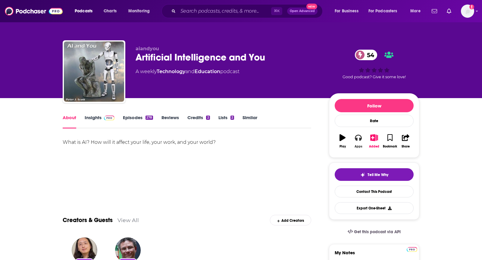
click at [354, 135] on button "Apps" at bounding box center [359, 142] width 16 height 22
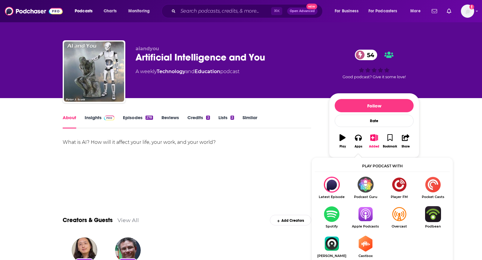
click at [365, 211] on img "Show Listen On dropdown" at bounding box center [366, 215] width 34 height 16
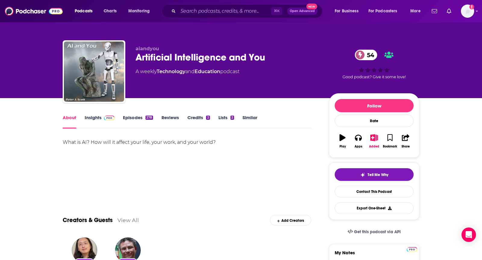
click at [96, 117] on link "Insights" at bounding box center [100, 122] width 30 height 14
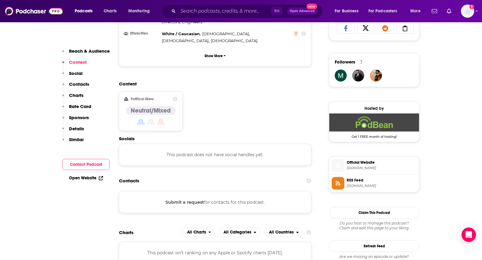
scroll to position [412, 0]
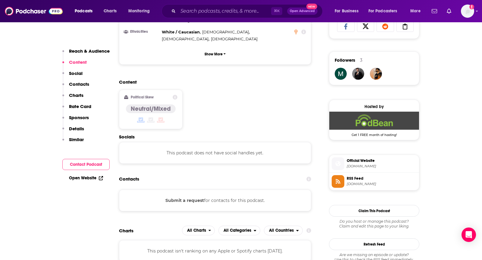
click at [177, 197] on button "Submit a request" at bounding box center [185, 200] width 39 height 7
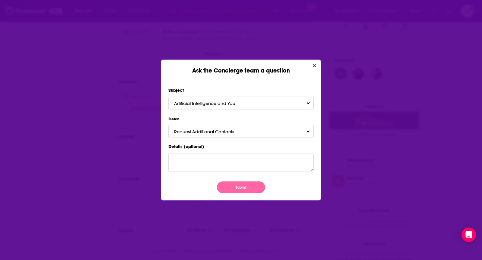
click at [251, 188] on button "Submit" at bounding box center [241, 188] width 48 height 12
